Goal: Task Accomplishment & Management: Manage account settings

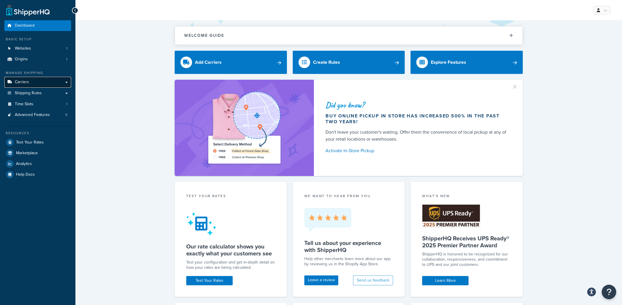
click at [61, 85] on link "Carriers" at bounding box center [37, 82] width 67 height 11
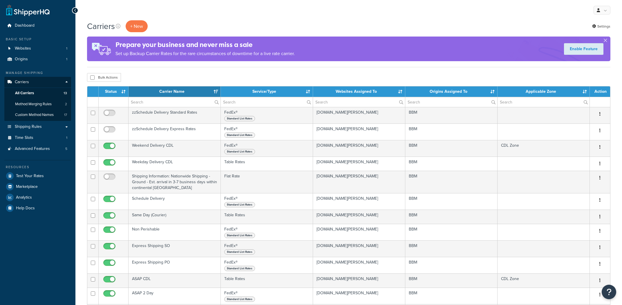
select select "15"
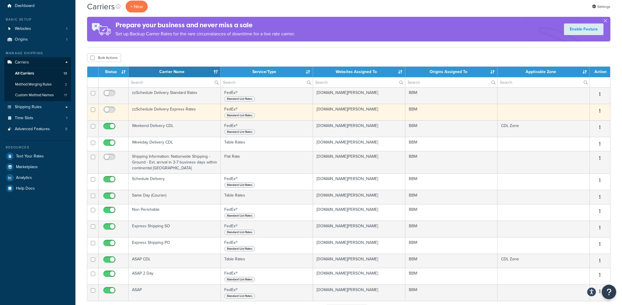
scroll to position [42, 0]
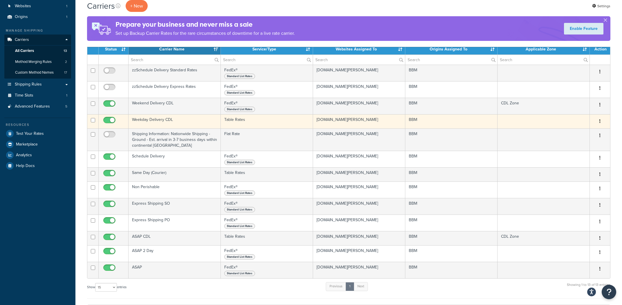
click at [158, 117] on td "Weekday Delivery CDL" at bounding box center [175, 121] width 92 height 14
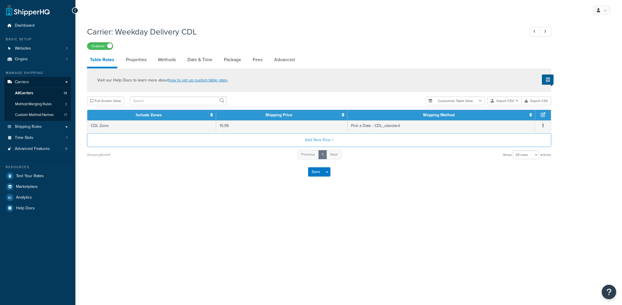
select select "25"
click at [205, 60] on link "Date & Time" at bounding box center [200, 60] width 31 height 14
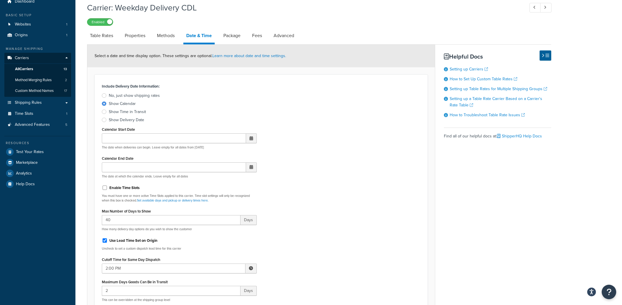
scroll to position [31, 0]
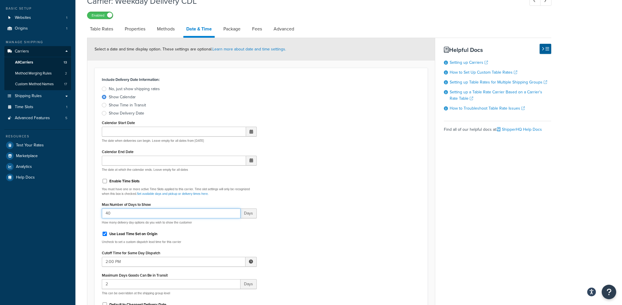
click at [216, 217] on input "40" at bounding box center [171, 214] width 139 height 10
click at [303, 191] on div "Include Delivery Date Information: No, just show shipping rates Show Calendar S…" at bounding box center [261, 197] width 327 height 244
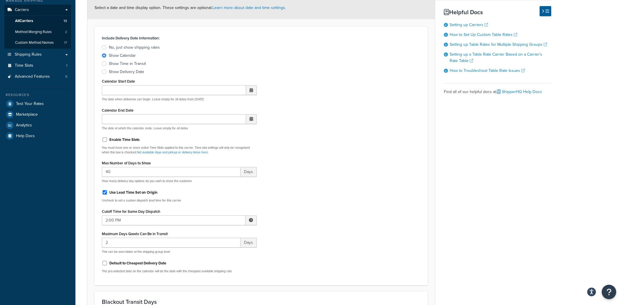
scroll to position [72, 0]
click at [186, 122] on input "Calendar End Date" at bounding box center [174, 120] width 144 height 10
click at [249, 133] on span "›" at bounding box center [250, 131] width 9 height 8
click at [210, 181] on td "30" at bounding box center [211, 183] width 10 height 9
type input "09/30/2025"
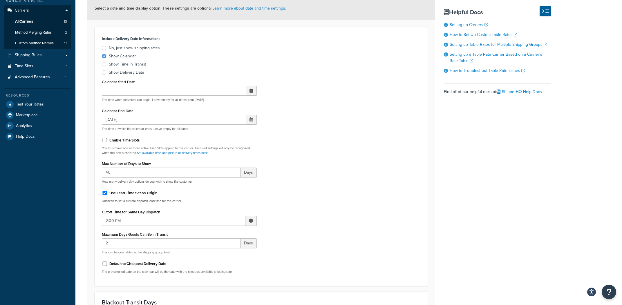
click at [295, 170] on div "Include Delivery Date Information: No, just show shipping rates Show Calendar S…" at bounding box center [261, 157] width 327 height 244
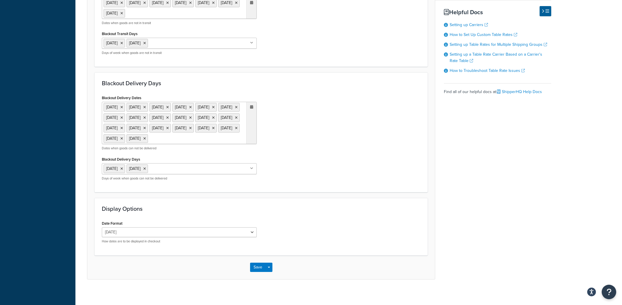
scroll to position [410, 0]
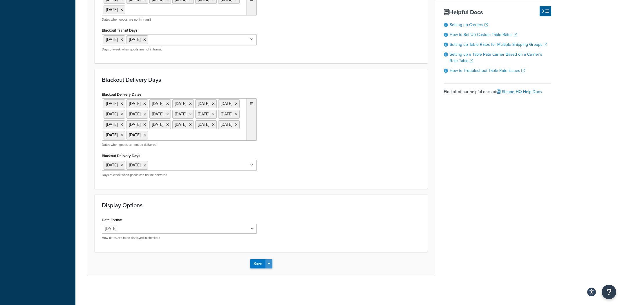
click at [269, 266] on button "Save Dropdown" at bounding box center [269, 263] width 7 height 9
click at [269, 272] on button "Save and Edit" at bounding box center [271, 275] width 42 height 12
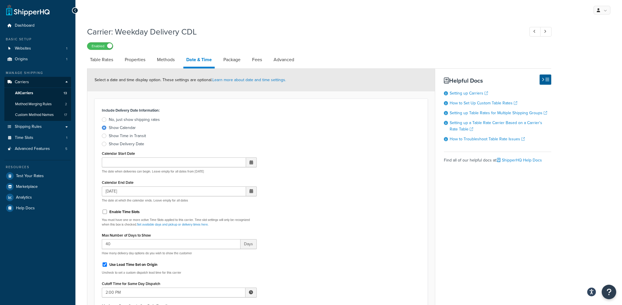
scroll to position [0, 0]
click at [198, 189] on input "09/30/2025" at bounding box center [174, 191] width 144 height 10
click at [217, 192] on input "09/30/2025" at bounding box center [174, 191] width 144 height 10
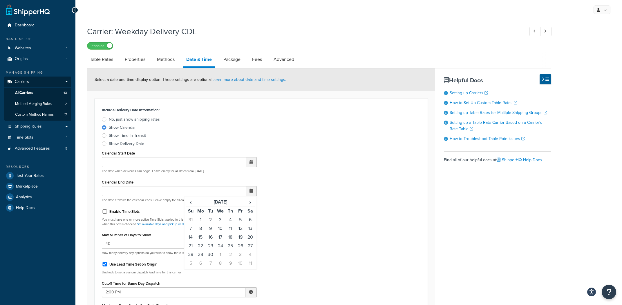
click at [336, 187] on div "Include Delivery Date Information: No, just show shipping rates Show Calendar S…" at bounding box center [261, 228] width 327 height 244
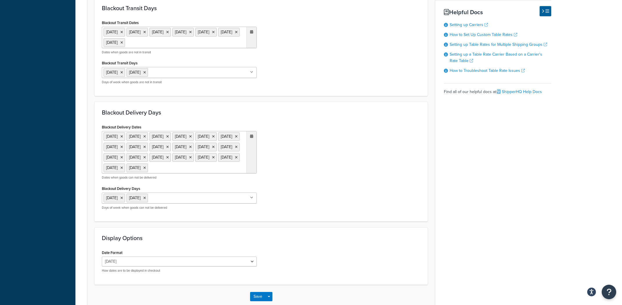
scroll to position [410, 0]
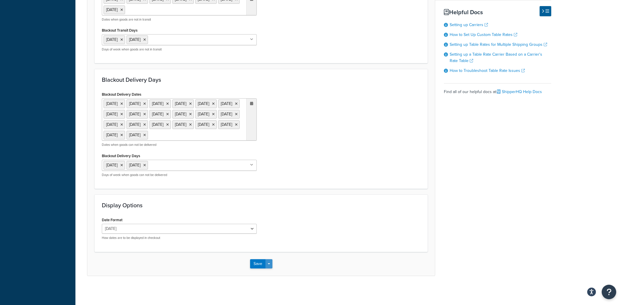
click at [271, 266] on button "Save Dropdown" at bounding box center [269, 263] width 7 height 9
click at [273, 269] on button "Save and Edit" at bounding box center [271, 275] width 42 height 12
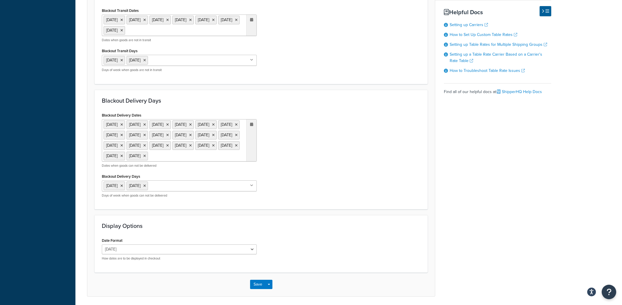
scroll to position [0, 0]
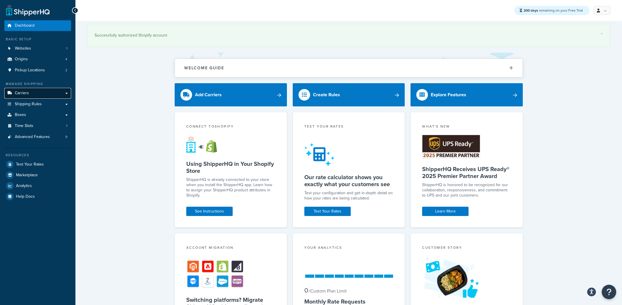
click at [46, 97] on link "Carriers" at bounding box center [37, 93] width 67 height 11
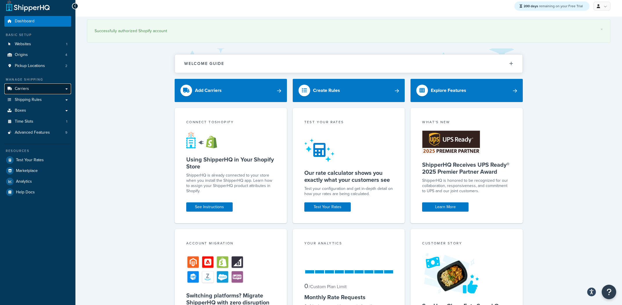
scroll to position [7, 0]
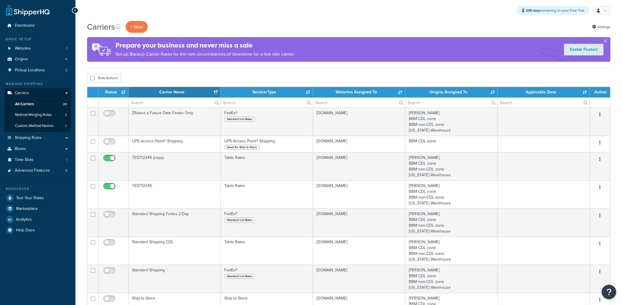
select select "15"
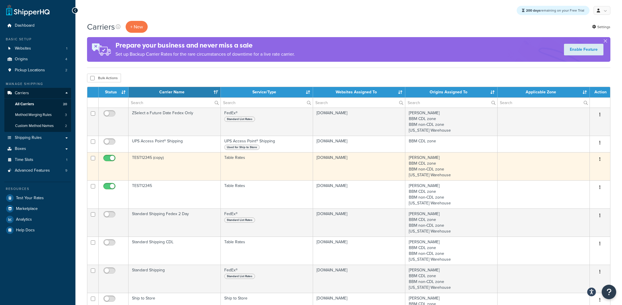
scroll to position [0, 0]
click at [170, 169] on td "TEST12345 (copy)" at bounding box center [175, 166] width 92 height 28
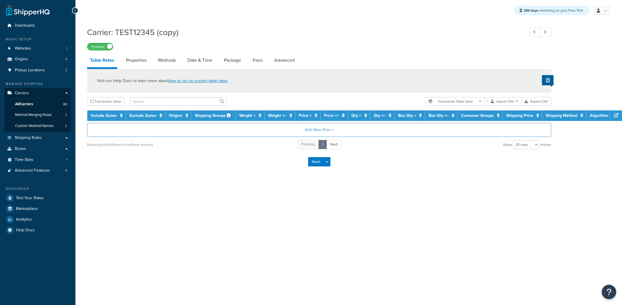
select select "25"
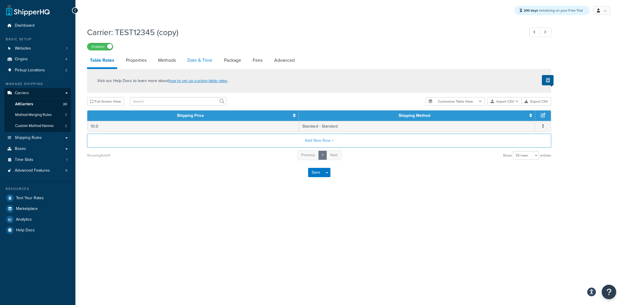
click at [203, 60] on link "Date & Time" at bounding box center [200, 60] width 31 height 14
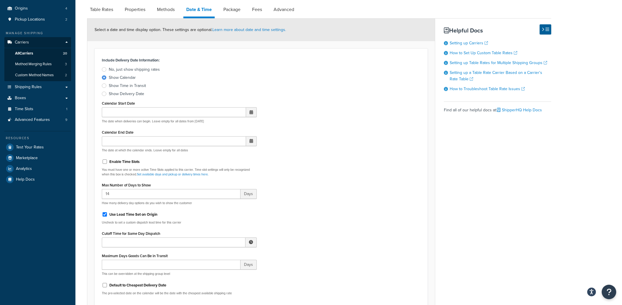
scroll to position [53, 0]
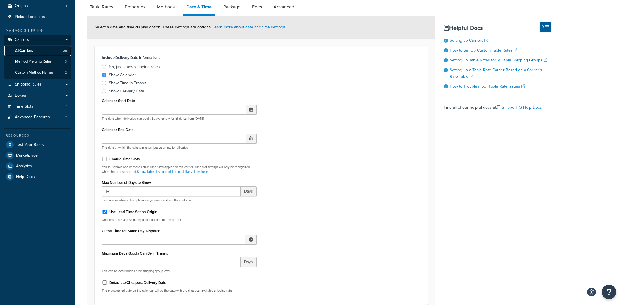
click at [42, 53] on link "All Carriers 20" at bounding box center [37, 51] width 67 height 11
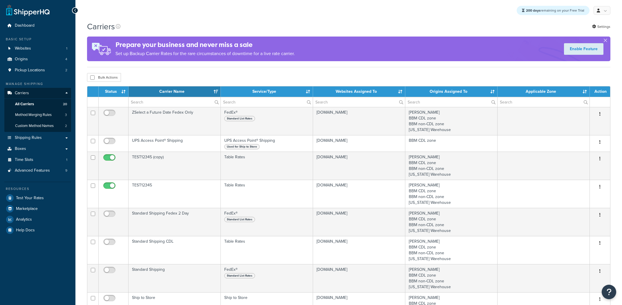
select select "15"
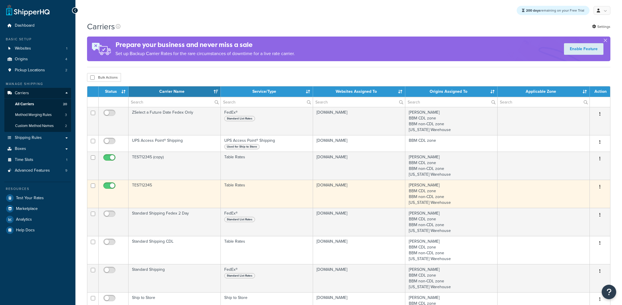
click at [191, 194] on td "TEST12345" at bounding box center [175, 194] width 92 height 28
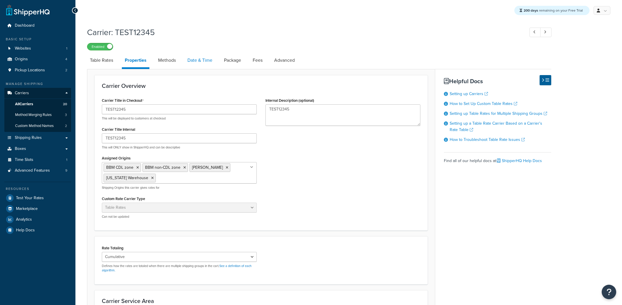
drag, startPoint x: 195, startPoint y: 59, endPoint x: 196, endPoint y: 62, distance: 3.2
click at [195, 59] on link "Date & Time" at bounding box center [200, 60] width 31 height 14
